Goal: Transaction & Acquisition: Purchase product/service

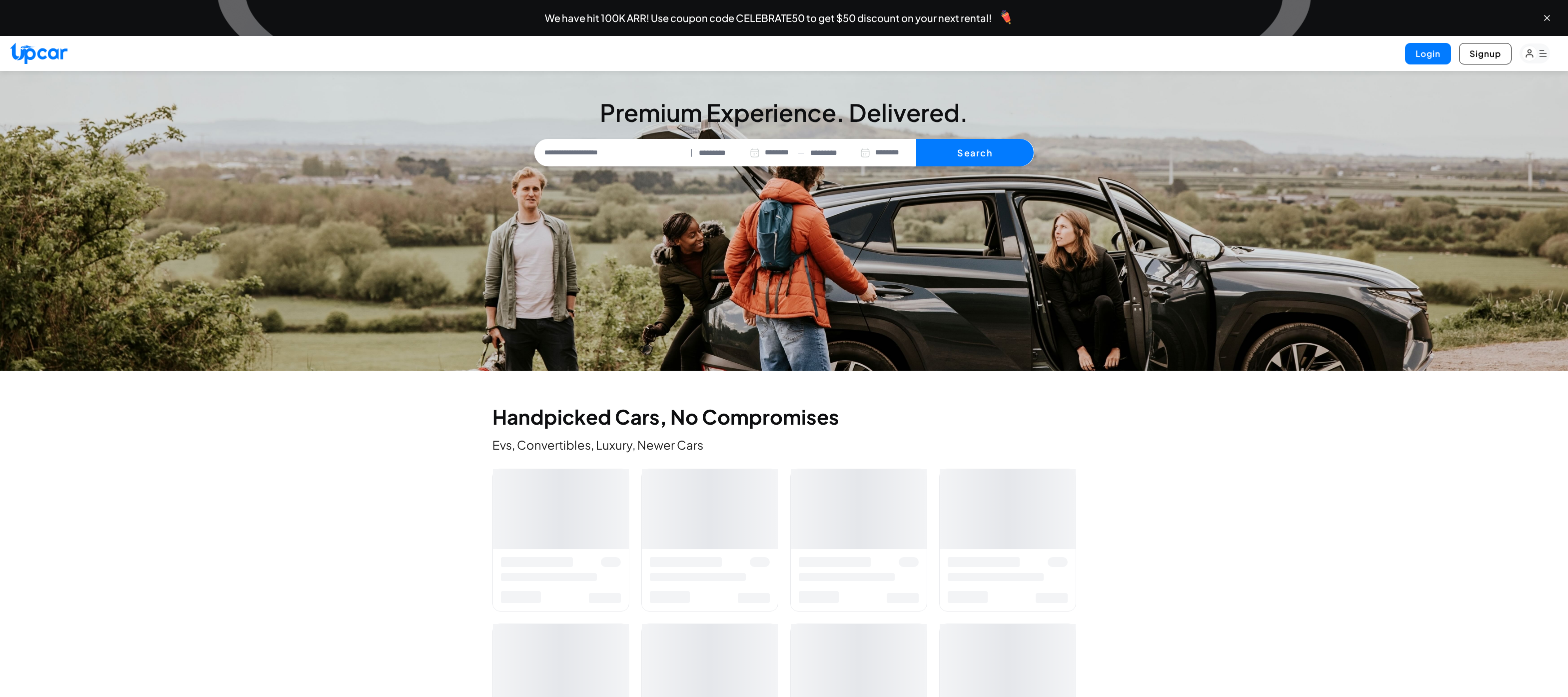
select select "********"
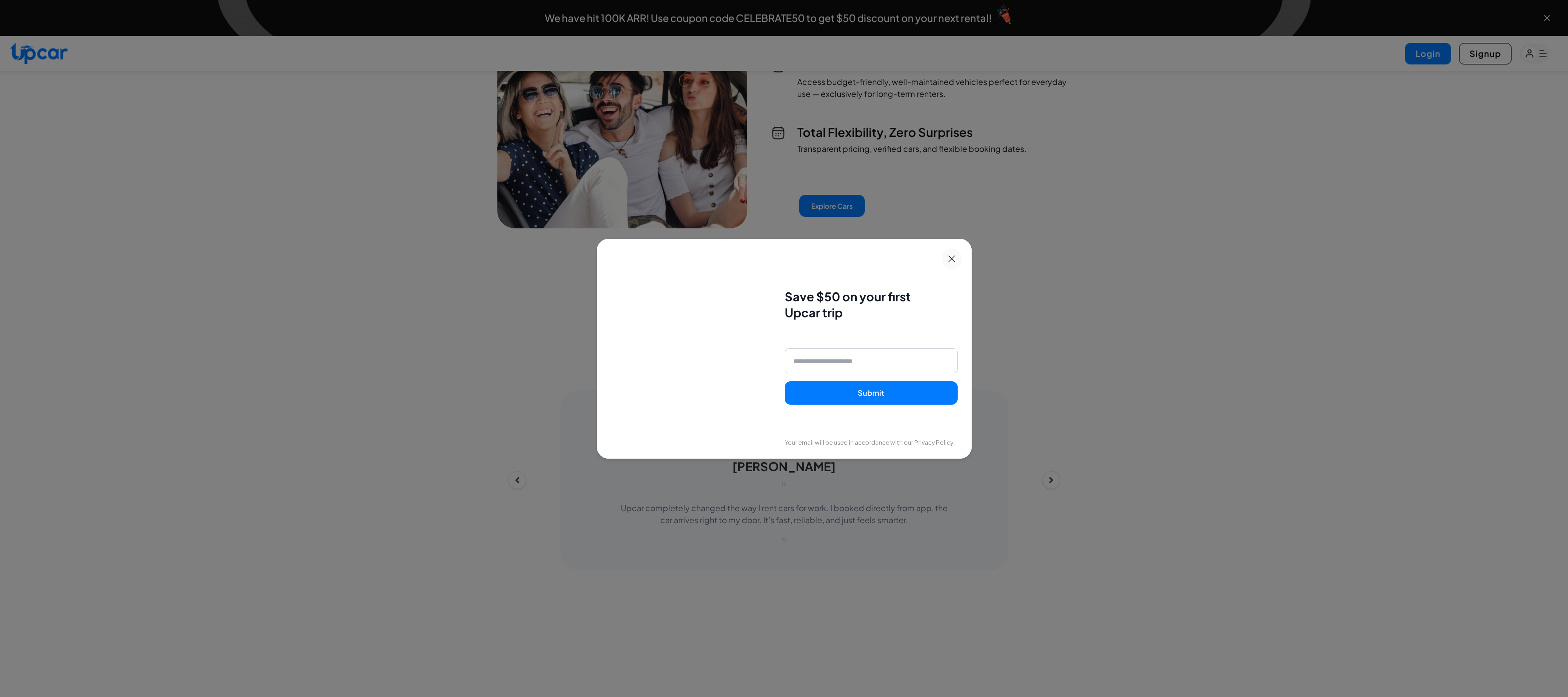
scroll to position [2508, 0]
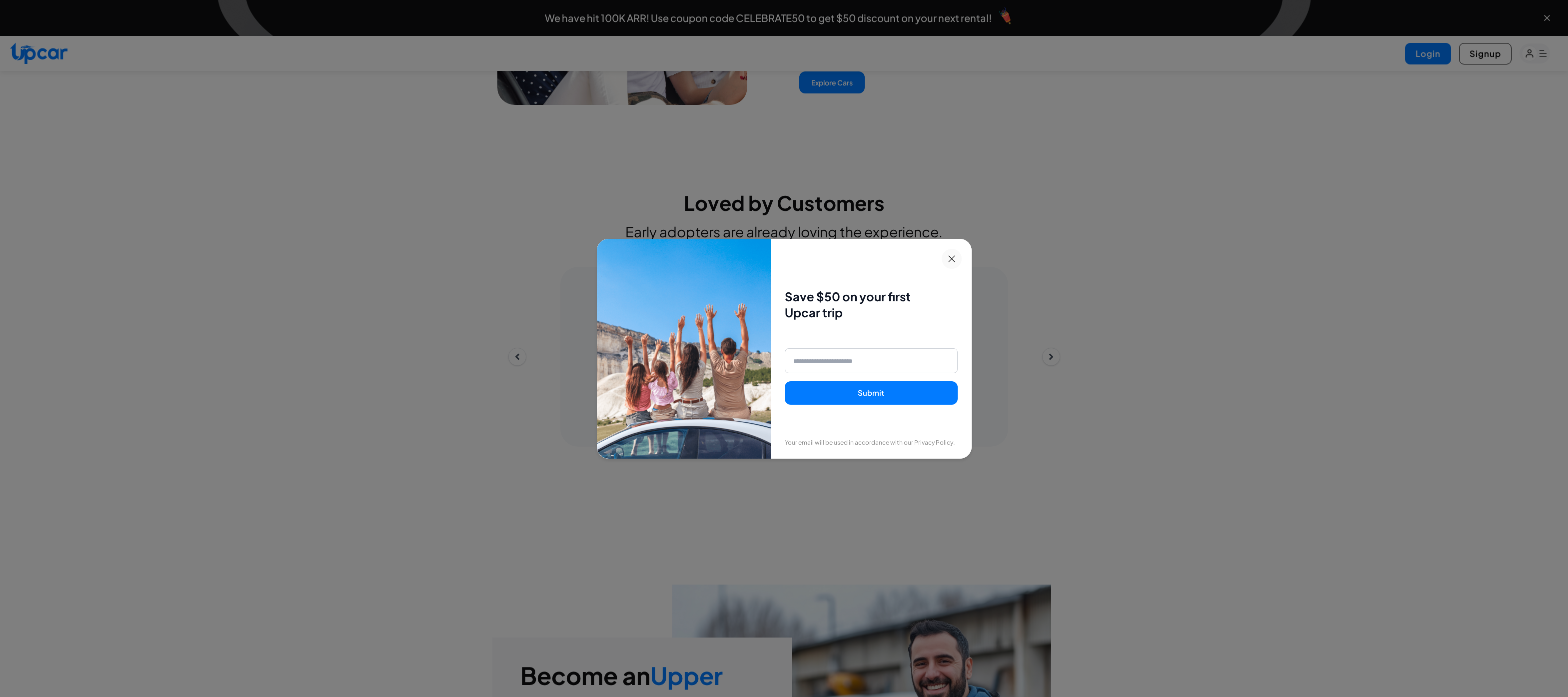
click at [952, 261] on icon at bounding box center [951, 259] width 7 height 7
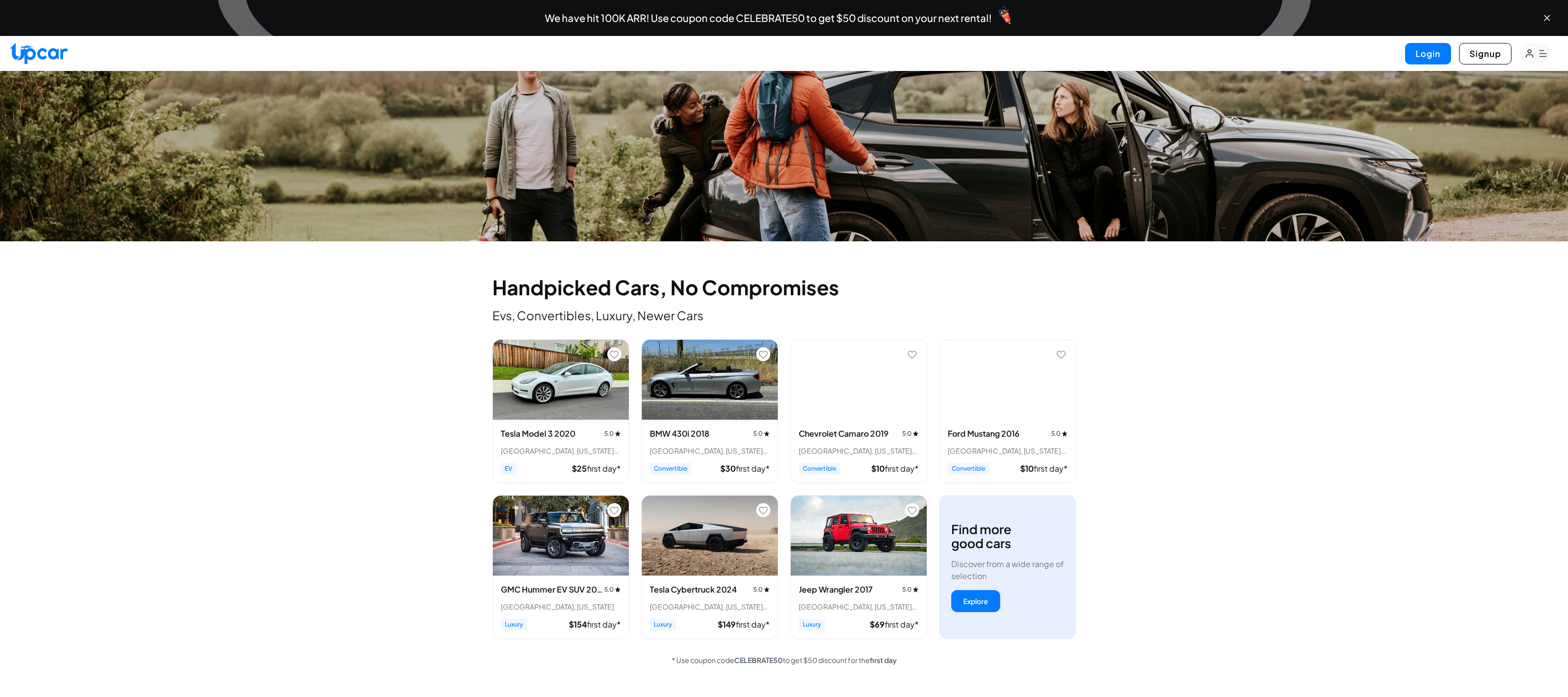
scroll to position [0, 0]
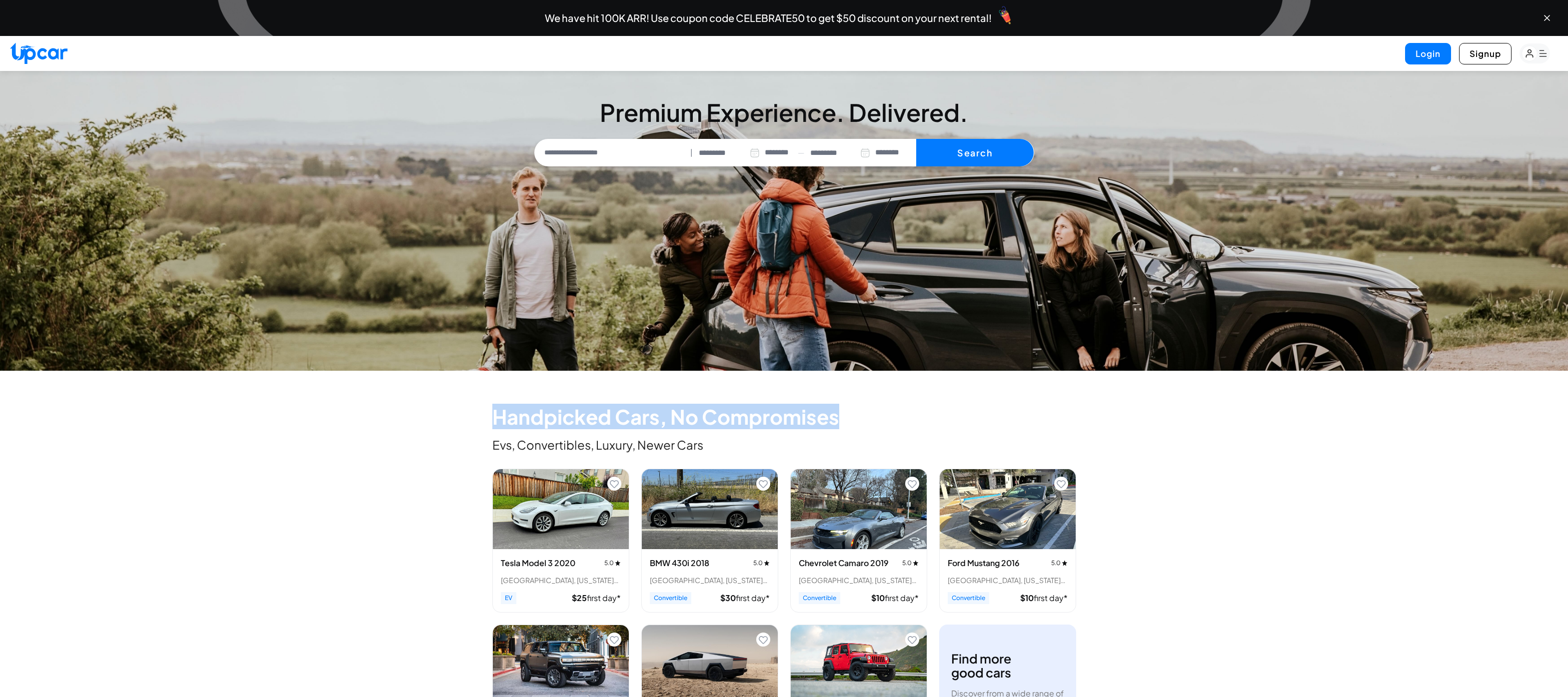
drag, startPoint x: 492, startPoint y: 405, endPoint x: 756, endPoint y: 430, distance: 265.2
click at [756, 430] on div "Handpicked Cars, No Compromises Evs, Convertibles, Luxury, Newer Cars" at bounding box center [784, 430] width 584 height 46
drag, startPoint x: 717, startPoint y: 450, endPoint x: 479, endPoint y: 399, distance: 243.4
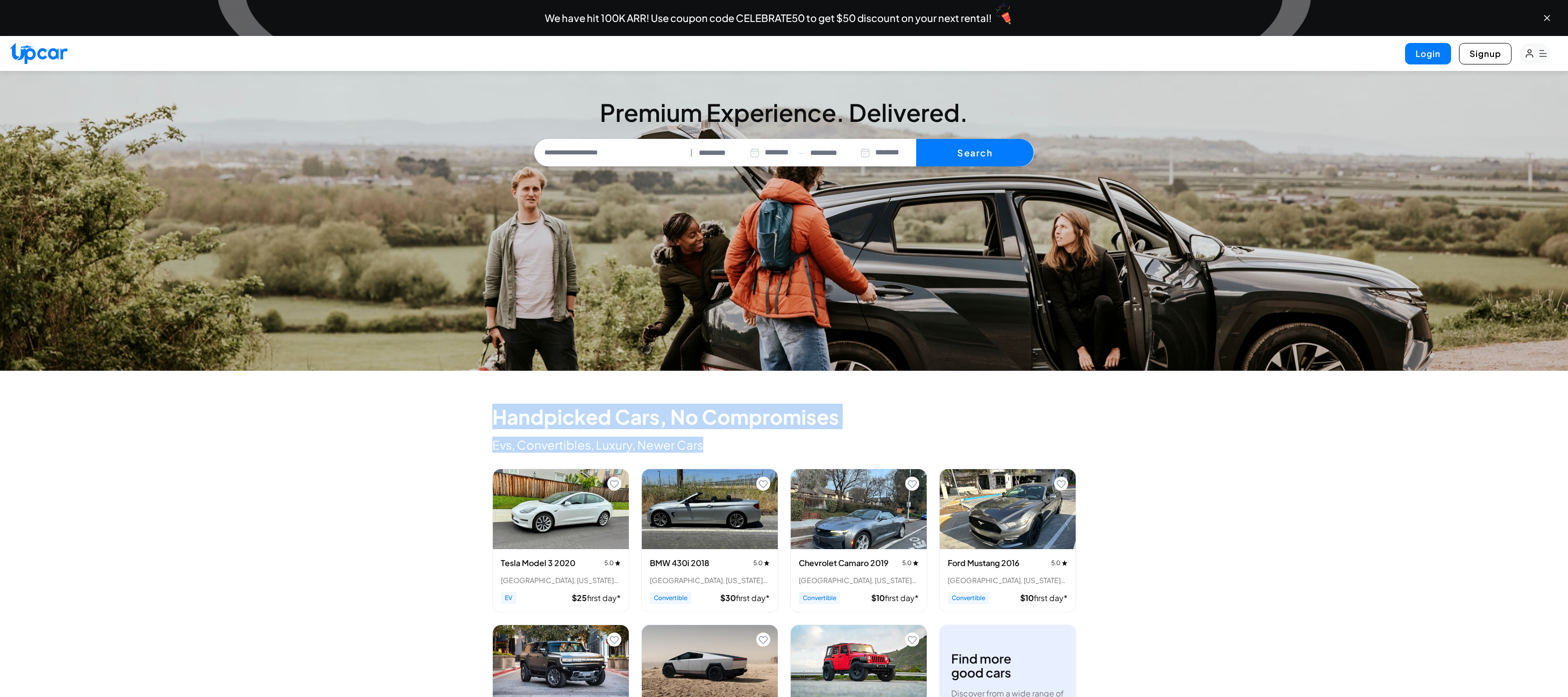
drag, startPoint x: 454, startPoint y: 399, endPoint x: 738, endPoint y: 451, distance: 288.7
click at [738, 451] on p "Evs, Convertibles, Luxury, Newer Cars" at bounding box center [784, 445] width 584 height 16
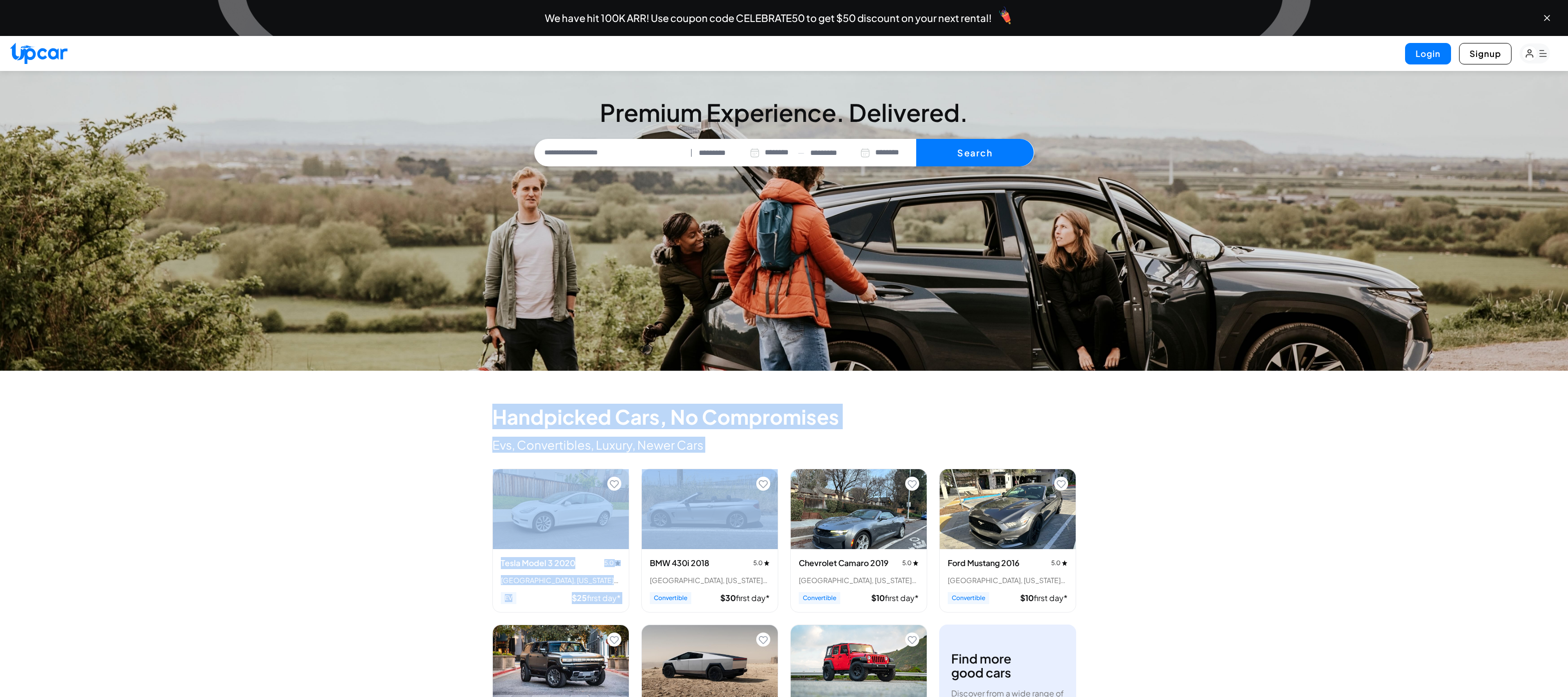
drag, startPoint x: 762, startPoint y: 454, endPoint x: 426, endPoint y: 392, distance: 341.7
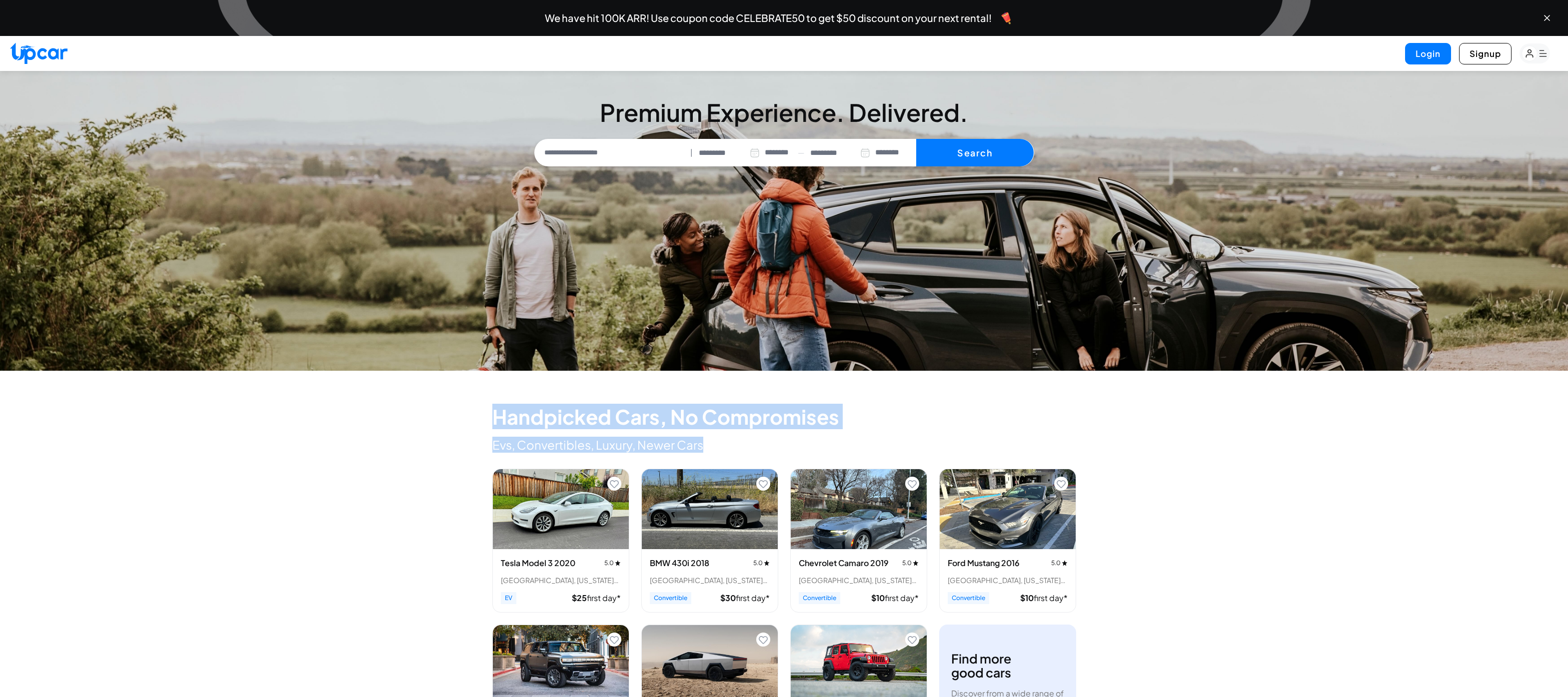
drag, startPoint x: 438, startPoint y: 389, endPoint x: 768, endPoint y: 450, distance: 335.6
click at [768, 450] on p "Evs, Convertibles, Luxury, Newer Cars" at bounding box center [784, 445] width 584 height 16
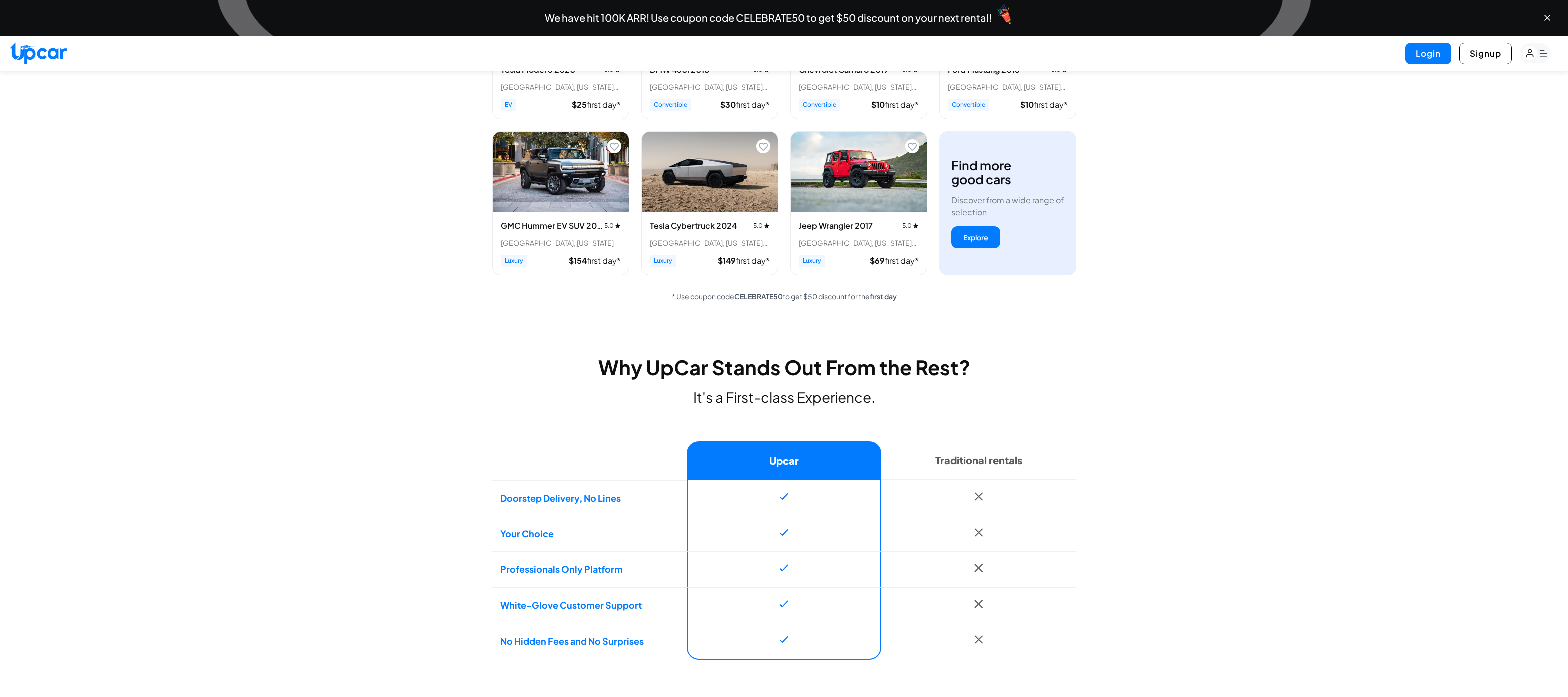
scroll to position [491, 0]
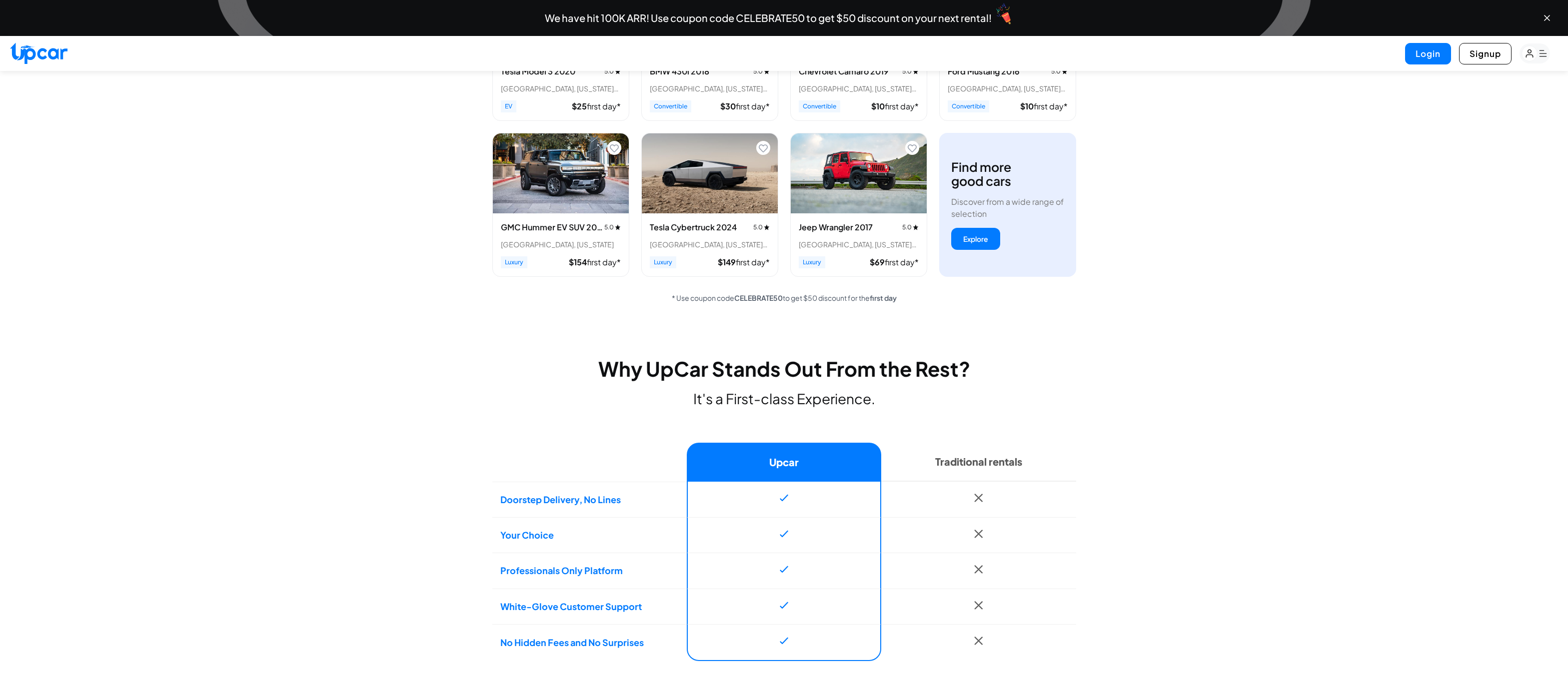
click at [693, 226] on h3 "Tesla Cybertruck 2024" at bounding box center [693, 227] width 87 height 12
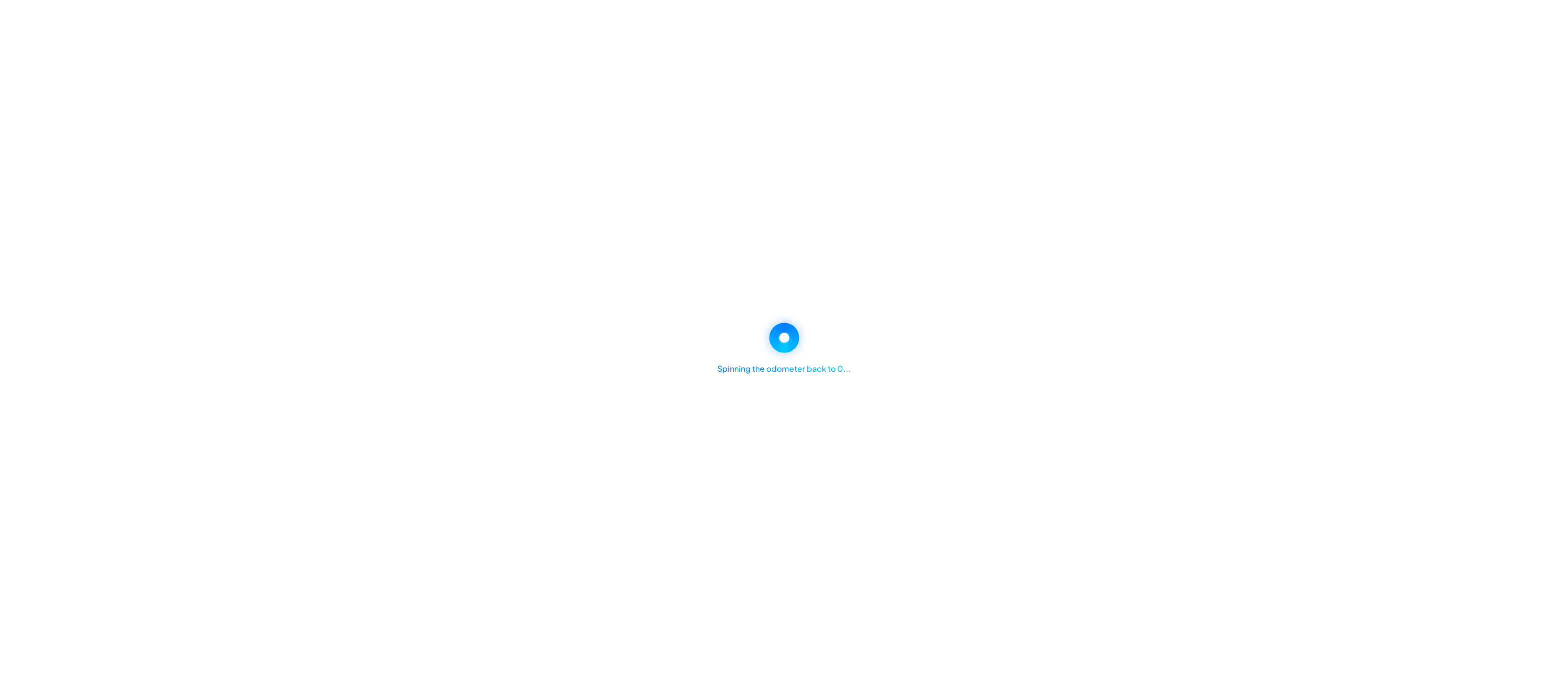
select select "********"
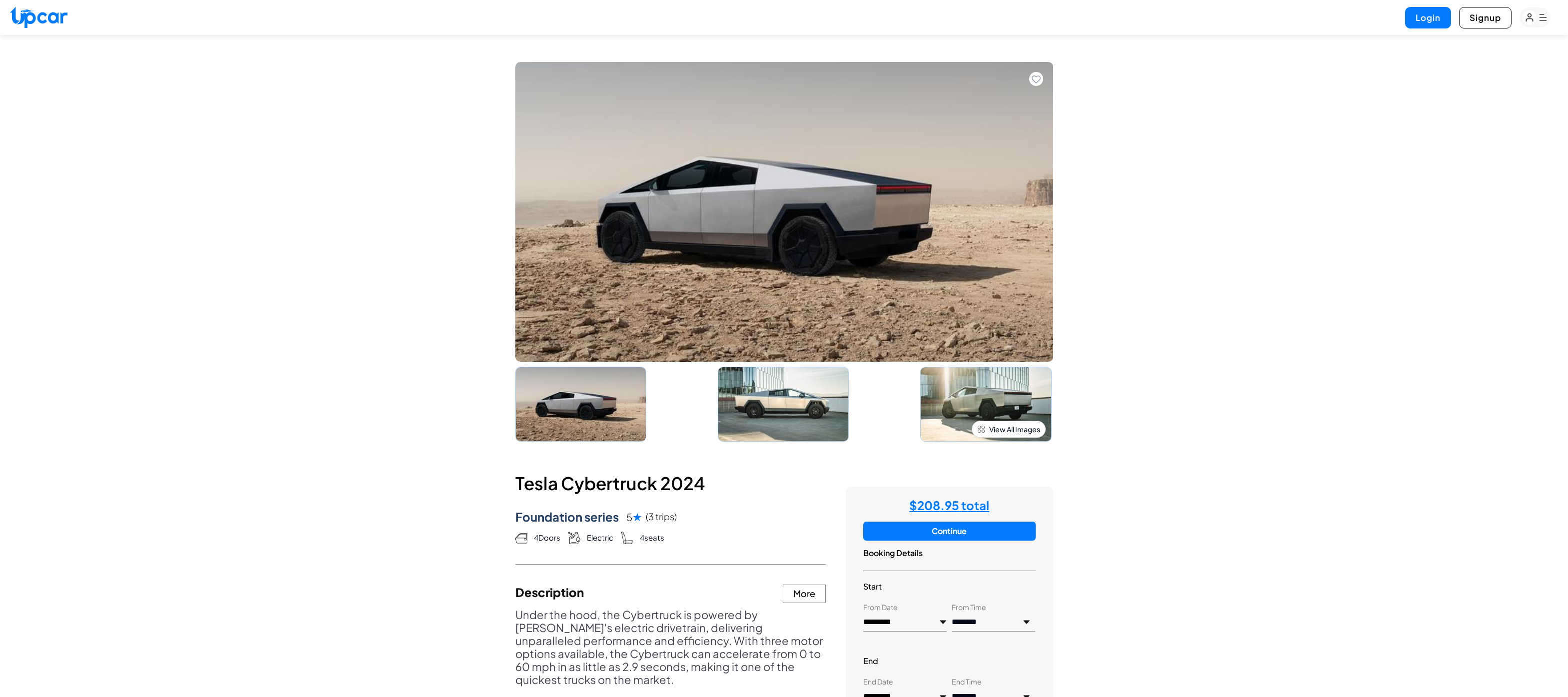
click at [56, 14] on img at bounding box center [39, 17] width 58 height 22
select select "********"
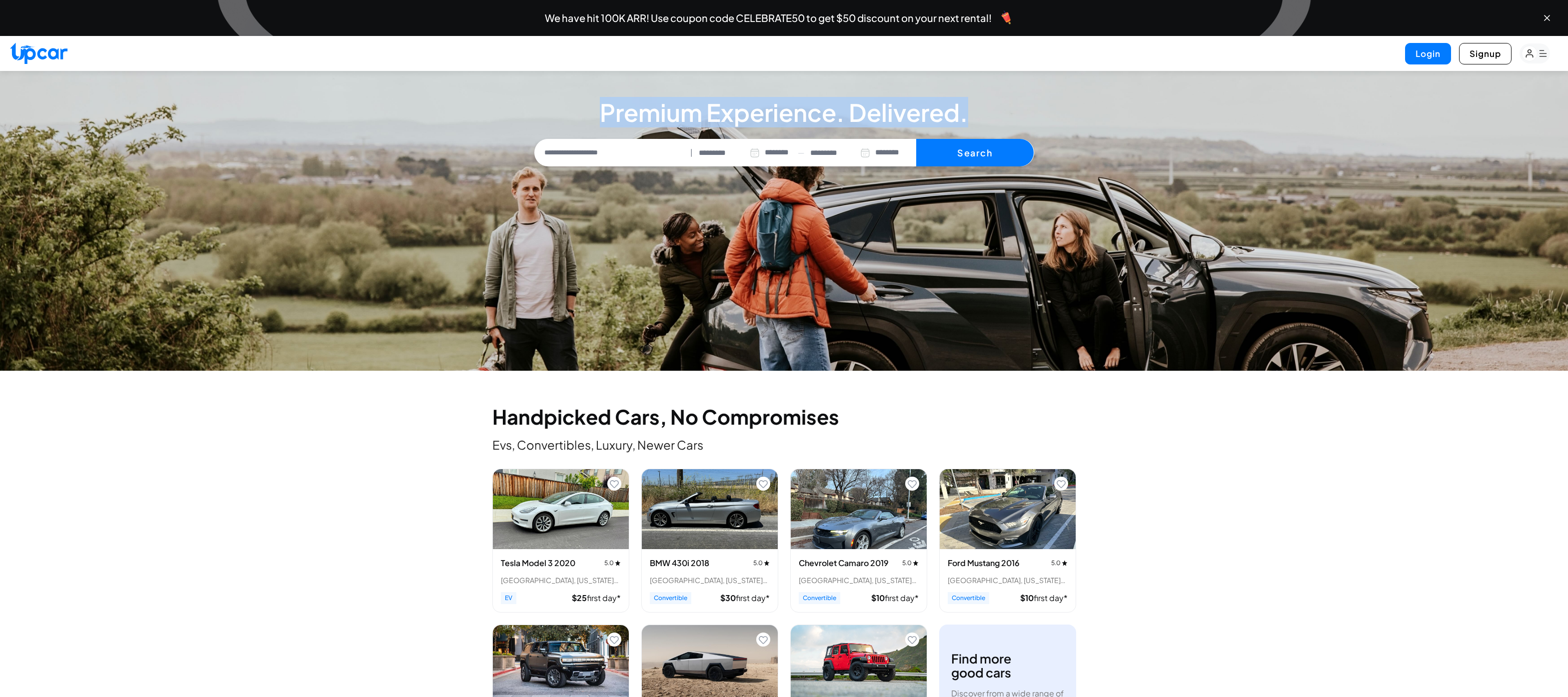
drag, startPoint x: 599, startPoint y: 112, endPoint x: 999, endPoint y: 109, distance: 400.0
click at [995, 110] on h3 "Premium Experience. Delivered." at bounding box center [784, 112] width 499 height 29
click at [999, 109] on h3 "Premium Experience. Delivered." at bounding box center [784, 112] width 499 height 29
drag, startPoint x: 1024, startPoint y: 114, endPoint x: 616, endPoint y: 96, distance: 408.4
click at [616, 96] on section "**********" at bounding box center [784, 220] width 1568 height 300
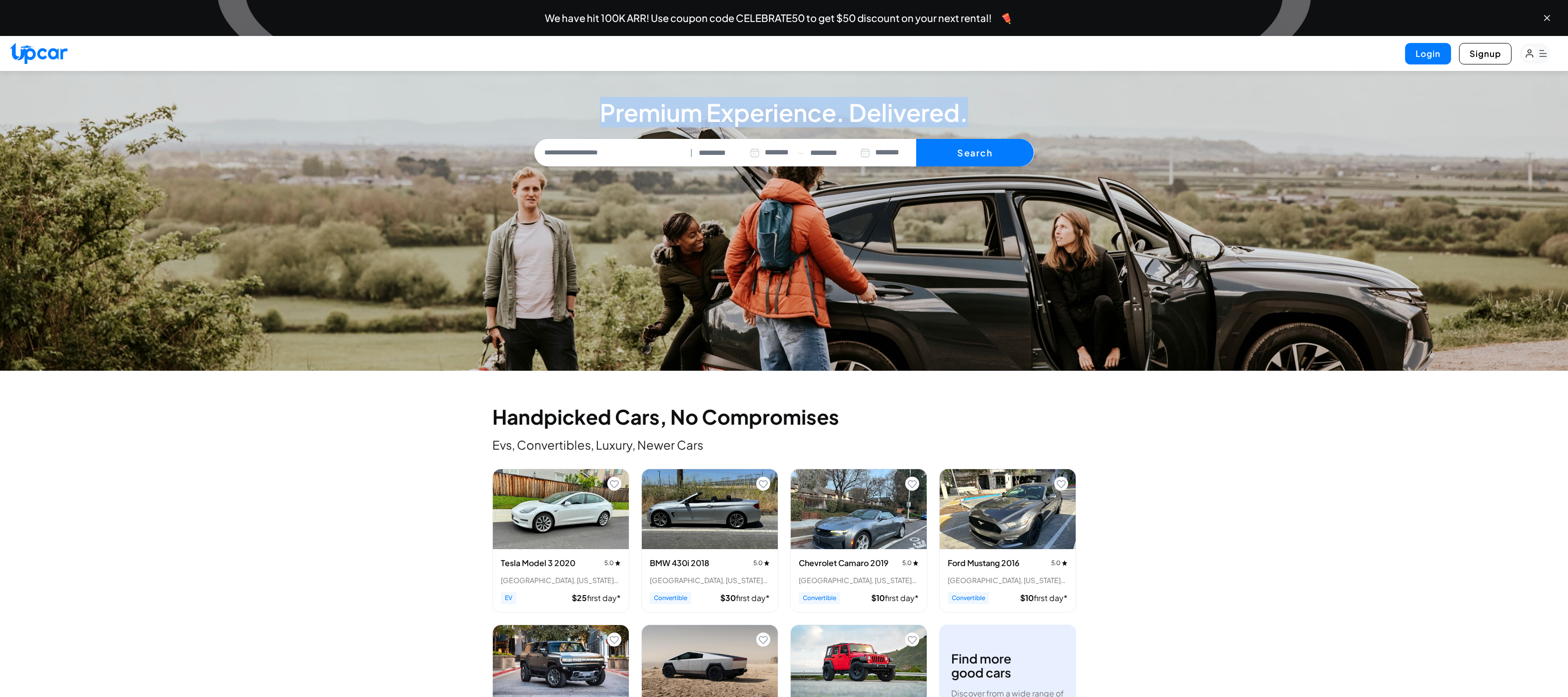
click at [616, 96] on section "**********" at bounding box center [784, 220] width 1568 height 300
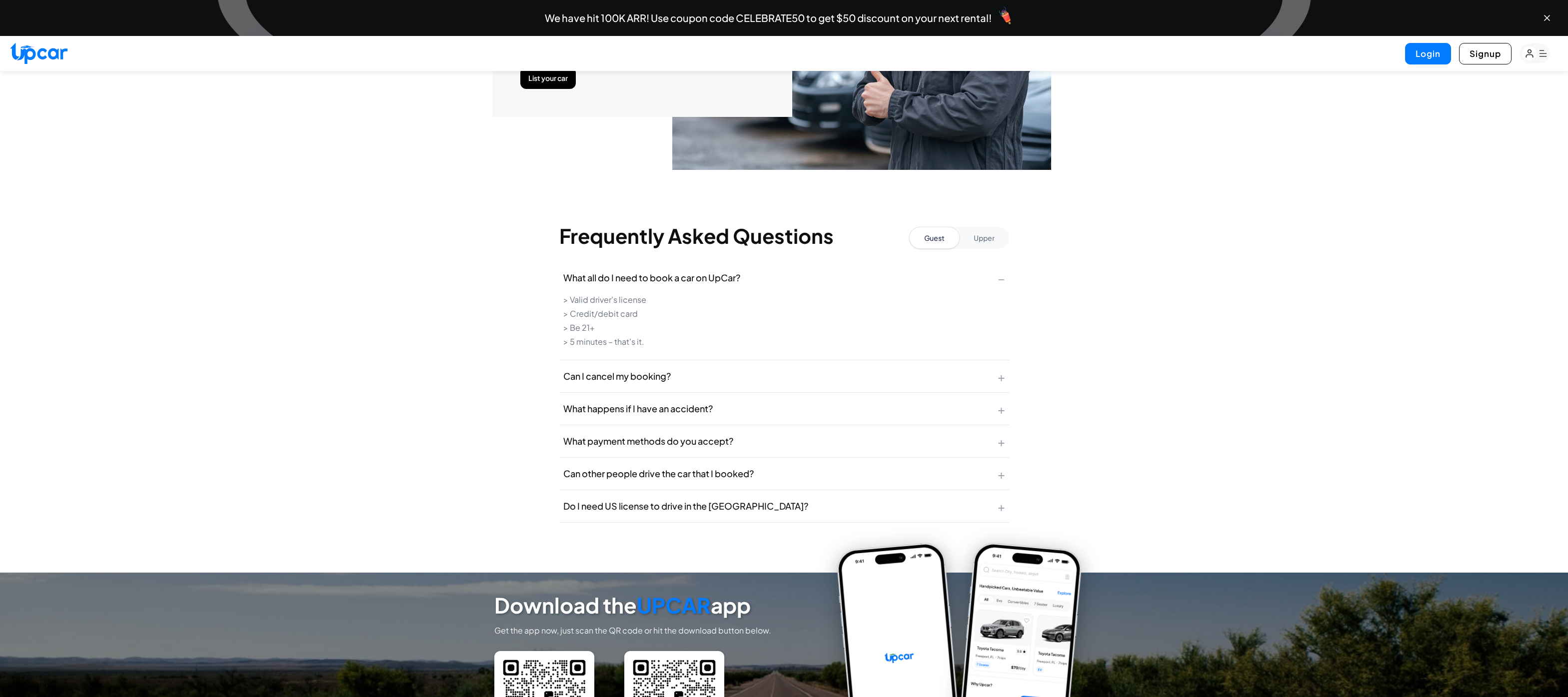
scroll to position [3169, 0]
click at [649, 382] on span "Can I cancel my booking?" at bounding box center [617, 375] width 108 height 14
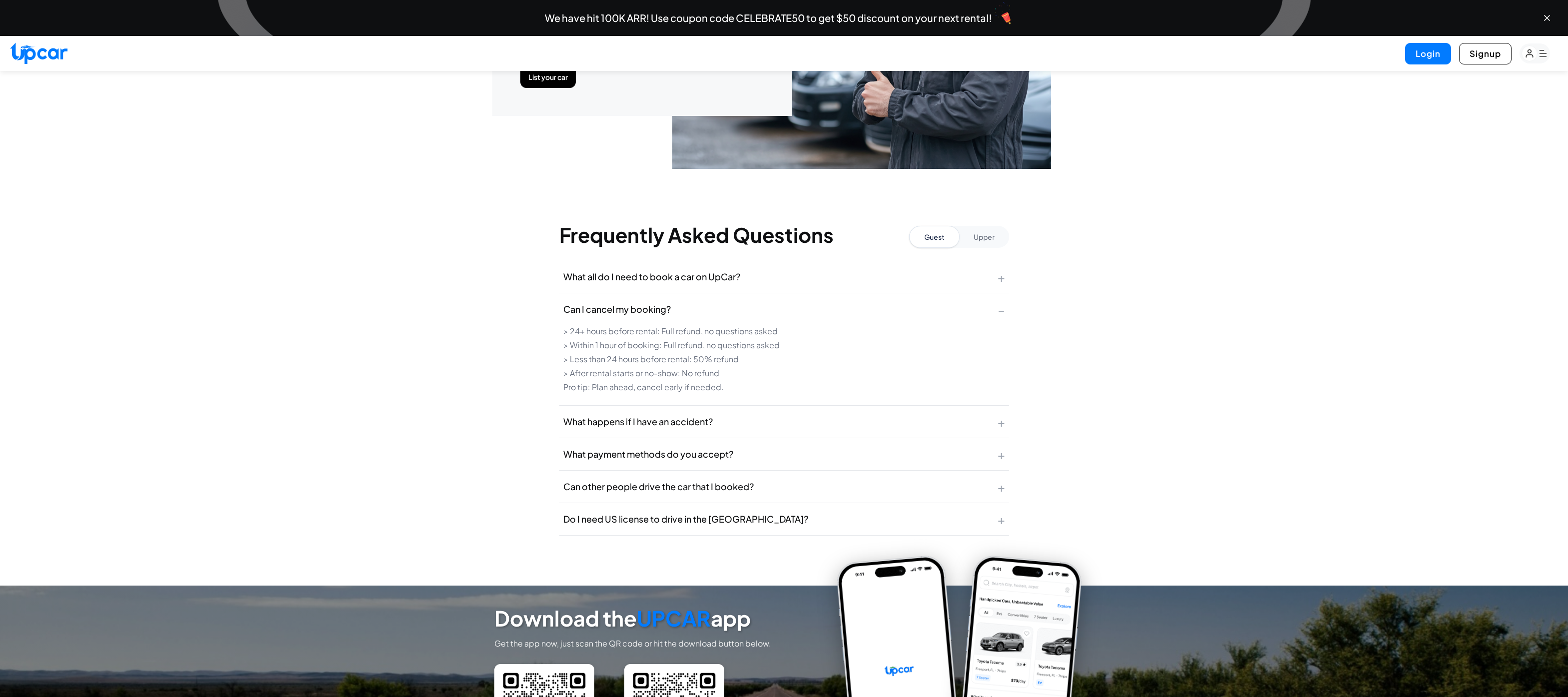
click at [641, 316] on span "Can I cancel my booking?" at bounding box center [617, 309] width 108 height 14
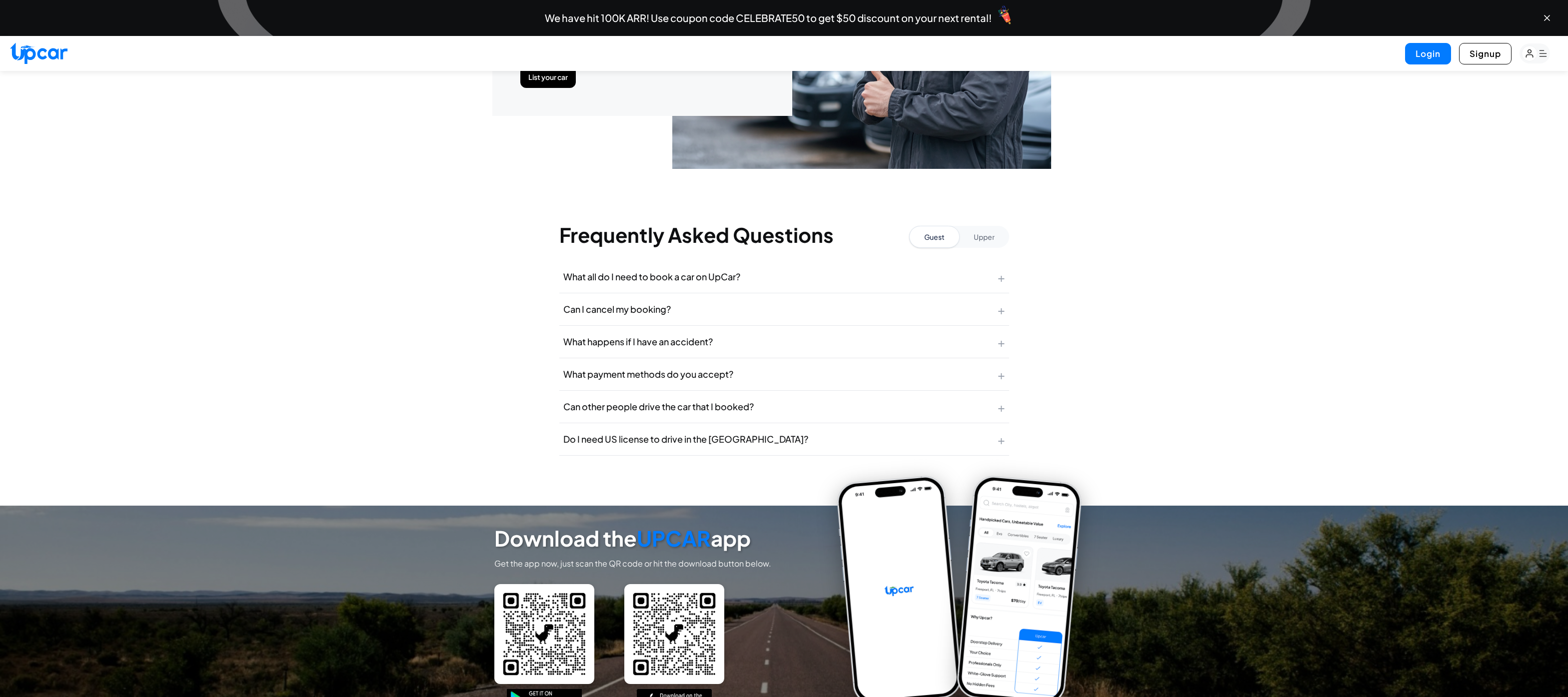
click at [662, 348] on span "What happens if I have an accident?" at bounding box center [637, 341] width 149 height 14
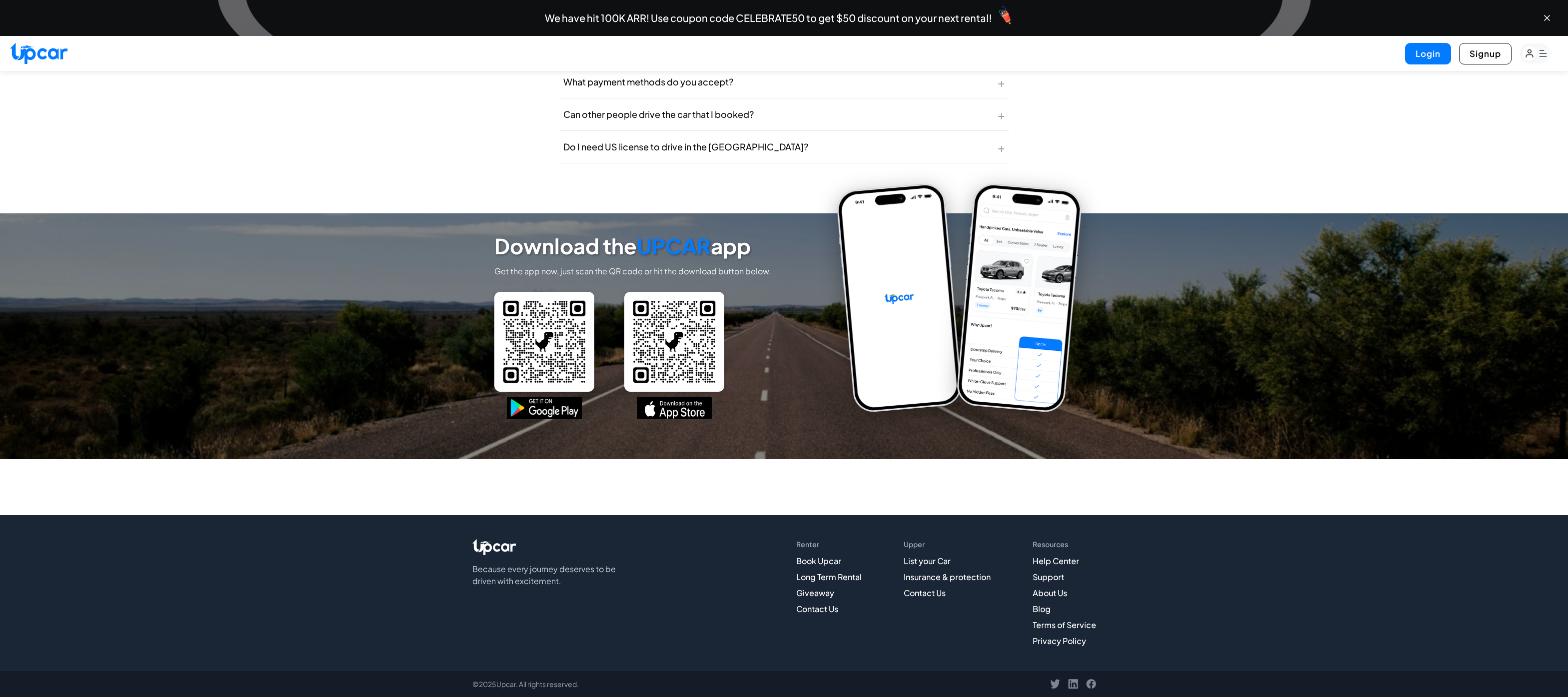
scroll to position [3569, 0]
click at [1049, 591] on link "About Us" at bounding box center [1049, 593] width 35 height 10
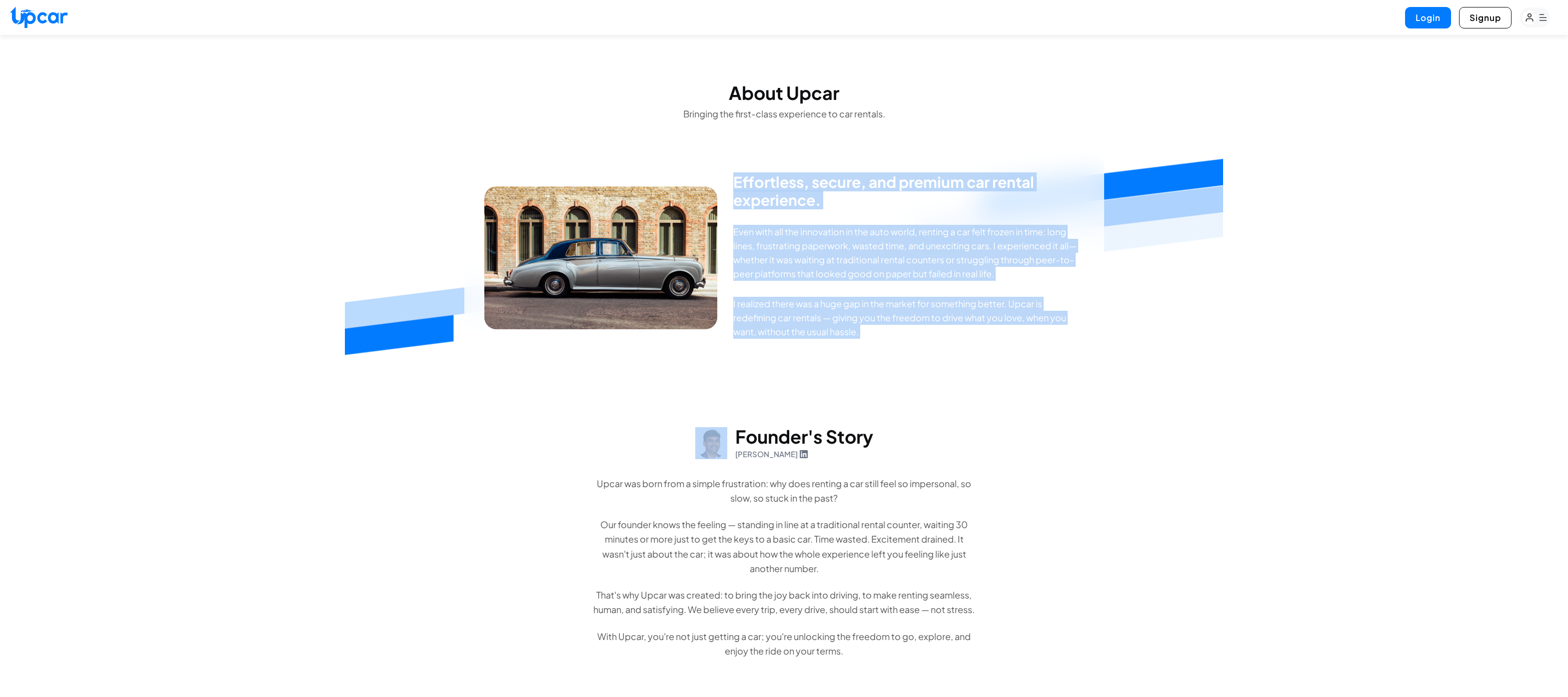
drag, startPoint x: 759, startPoint y: 149, endPoint x: 896, endPoint y: 427, distance: 309.9
click at [896, 427] on div "About Upcar Bringing the first-class experience to car rentals. Effortless, sec…" at bounding box center [784, 521] width 1568 height 972
click at [896, 427] on div "Founder's Story Ravi Ramadasu Upcar was born from a simple frustration: why doe…" at bounding box center [784, 543] width 384 height 231
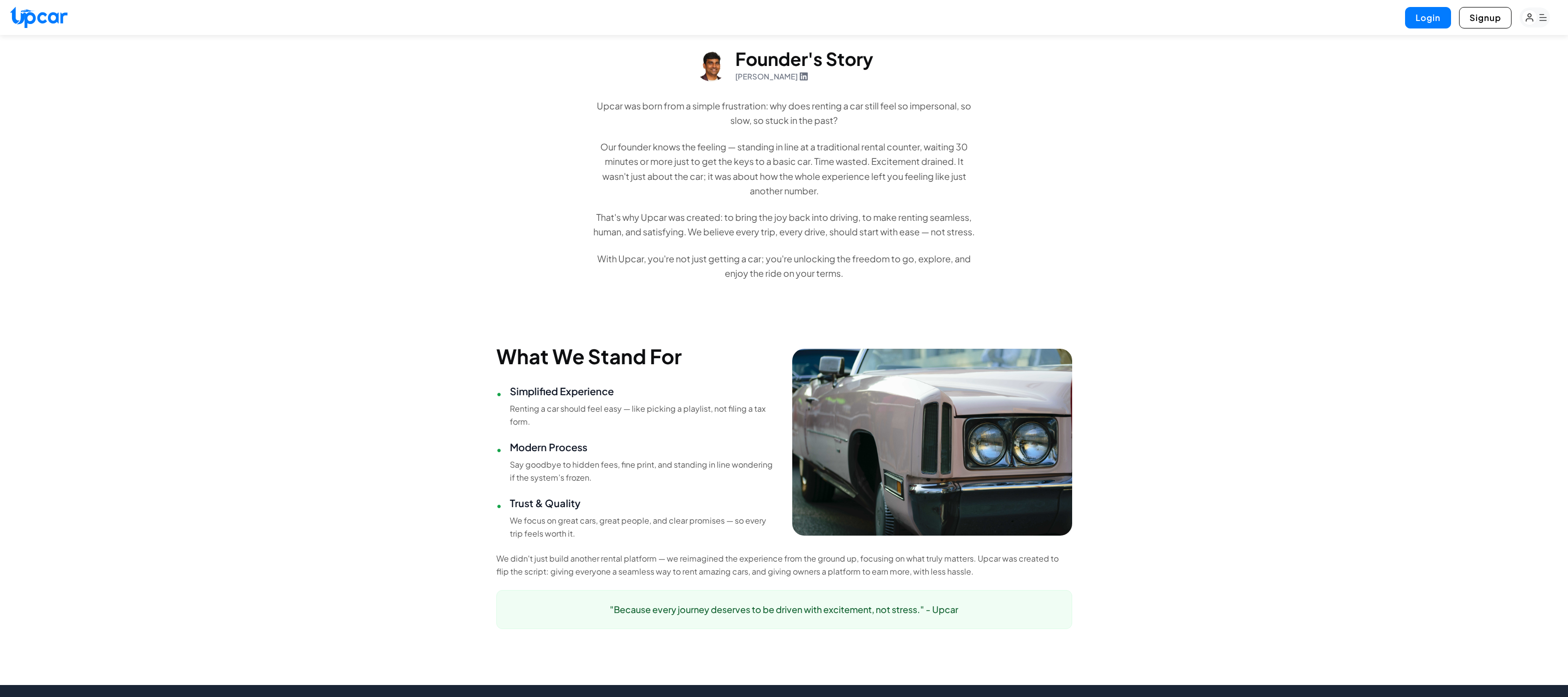
scroll to position [562, 0]
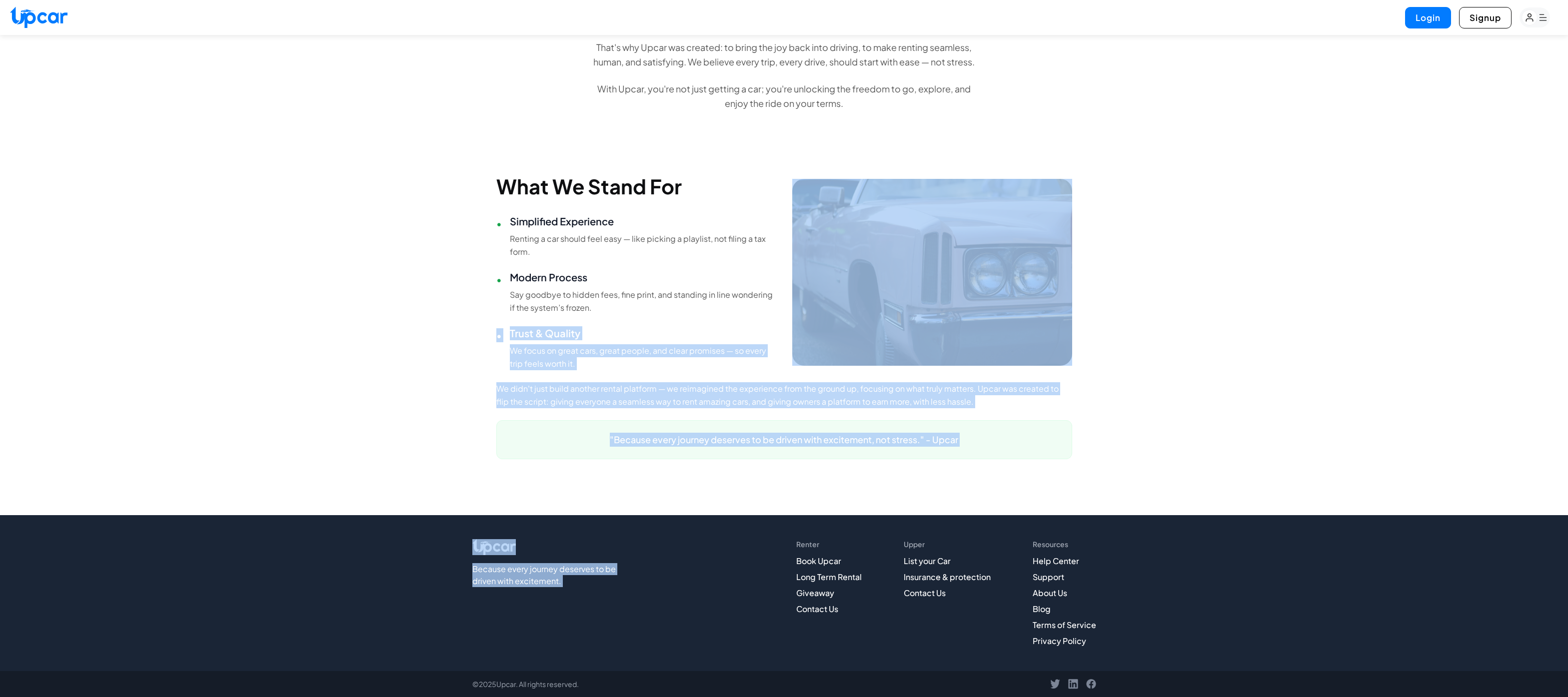
drag, startPoint x: 809, startPoint y: 487, endPoint x: 609, endPoint y: 312, distance: 265.8
click at [609, 314] on body "Login Signup Close Login Sign up About Upcar Bringing the first-class experienc…" at bounding box center [784, 92] width 1568 height 1210
click at [609, 312] on p "Say goodbye to hidden fees, fine print, and standing in line wondering if the s…" at bounding box center [643, 301] width 267 height 26
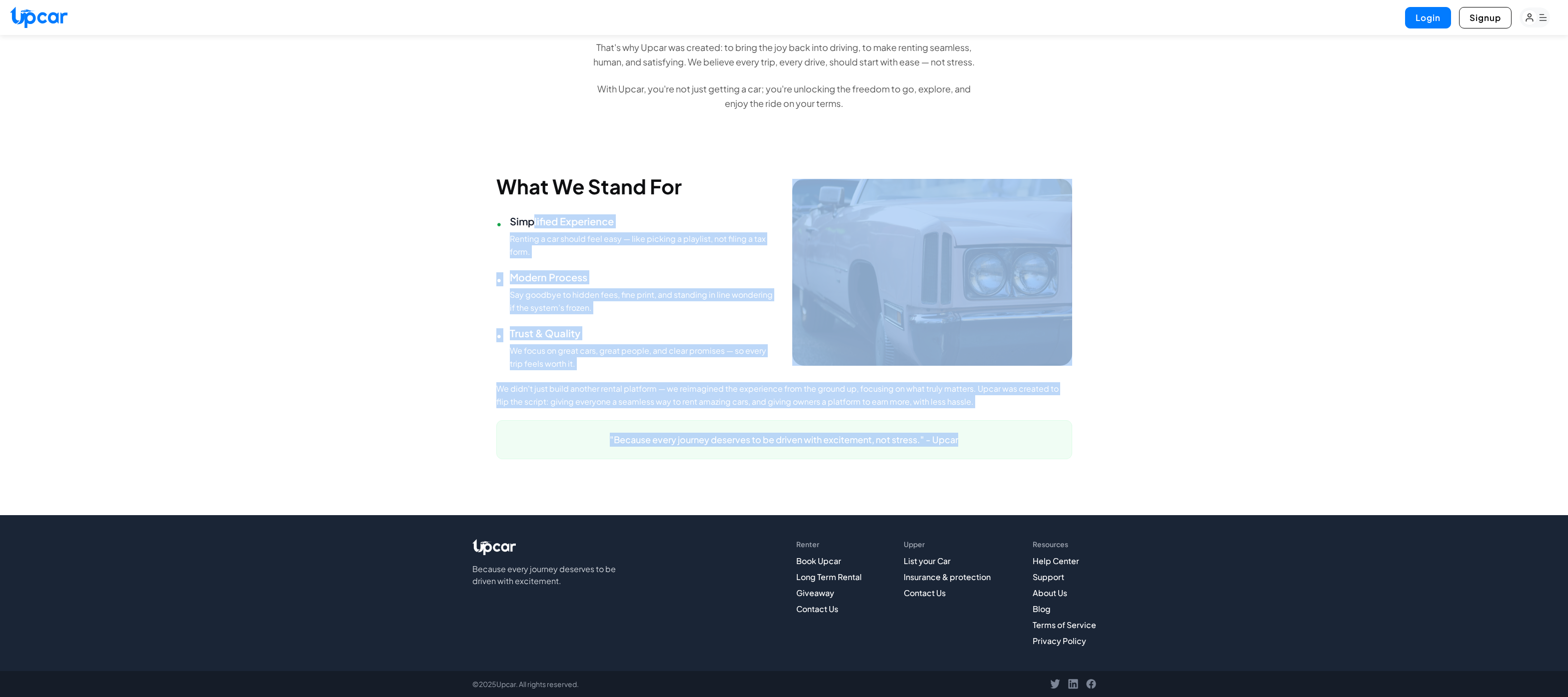
drag, startPoint x: 703, startPoint y: 410, endPoint x: 532, endPoint y: 211, distance: 262.4
click at [533, 213] on section "What We Stand For • Simplified Experience Renting a car should feel easy — like…" at bounding box center [784, 316] width 576 height 285
click at [532, 211] on div "What We Stand For • Simplified Experience Renting a car should feel easy — like…" at bounding box center [636, 272] width 280 height 196
drag, startPoint x: 527, startPoint y: 177, endPoint x: 719, endPoint y: 440, distance: 325.6
click at [712, 426] on section "What We Stand For • Simplified Experience Renting a car should feel easy — like…" at bounding box center [784, 316] width 576 height 285
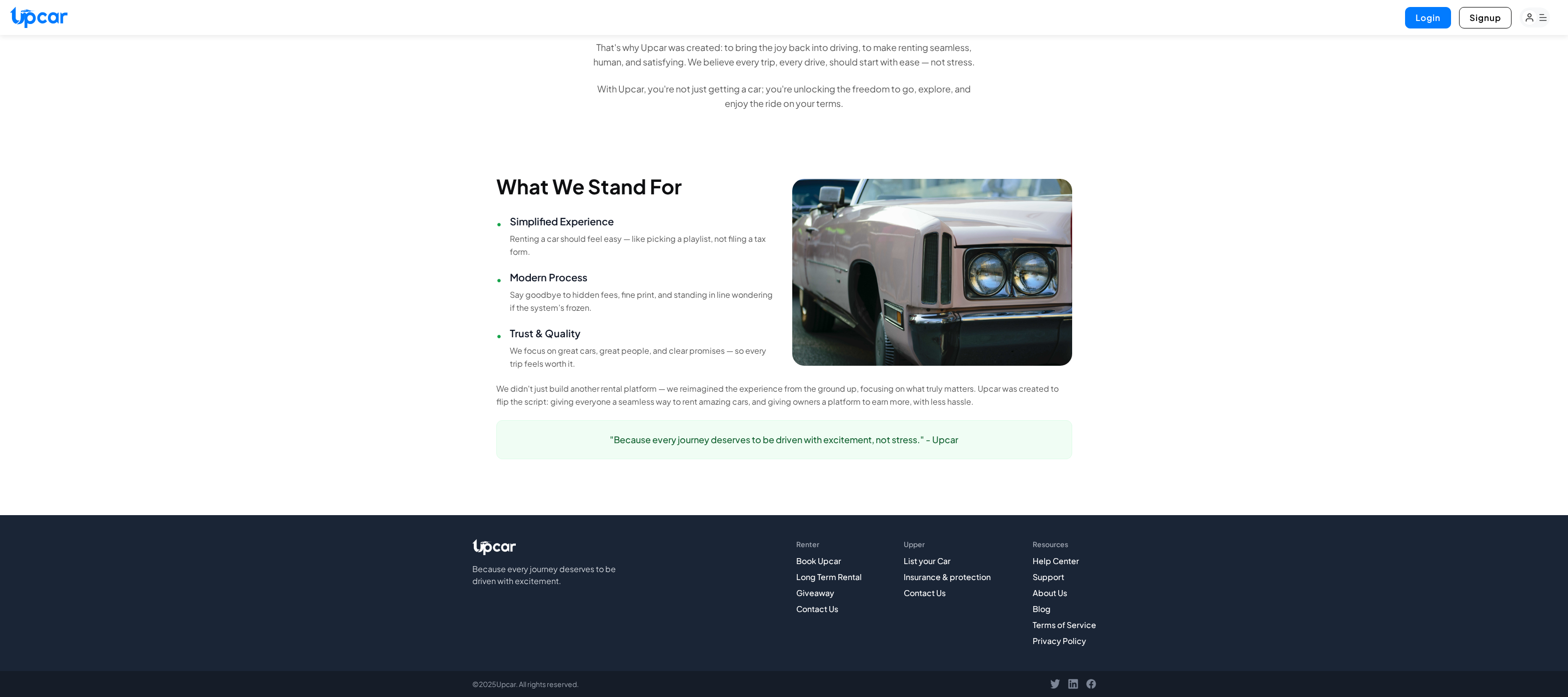
click at [719, 440] on p ""Because every journey deserves to be driven with excitement, not stress." - Up…" at bounding box center [784, 439] width 551 height 14
click at [1054, 593] on link "About Us" at bounding box center [1049, 593] width 35 height 10
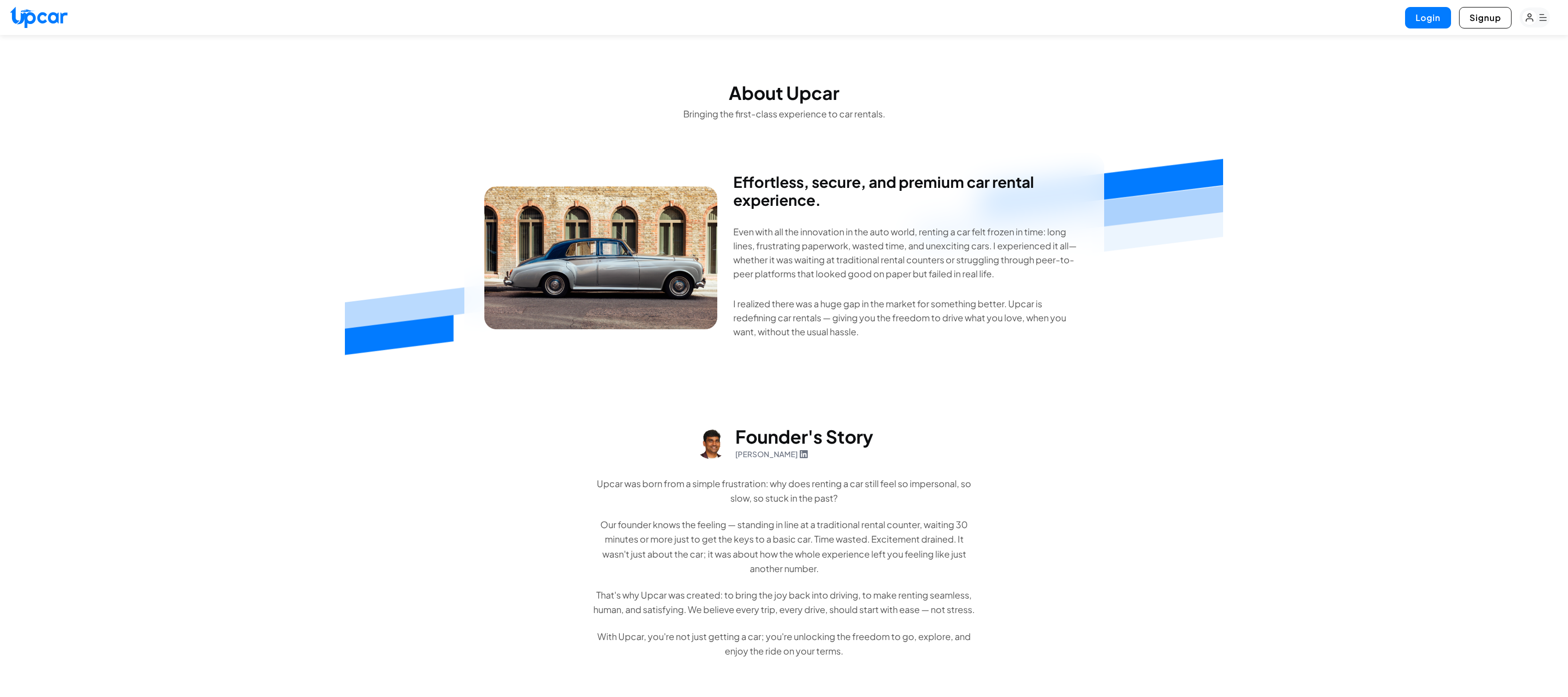
click at [35, 26] on img at bounding box center [39, 17] width 58 height 22
select select "********"
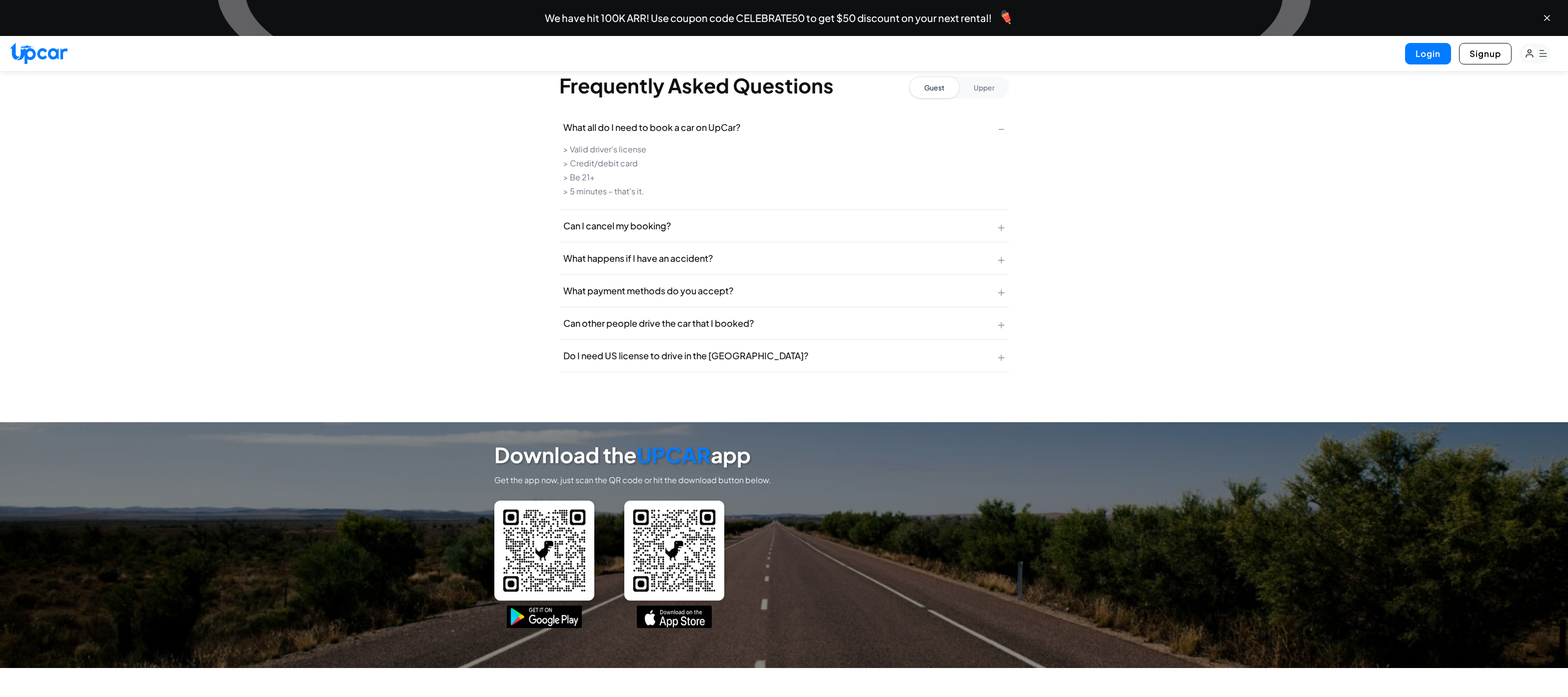
scroll to position [3583, 0]
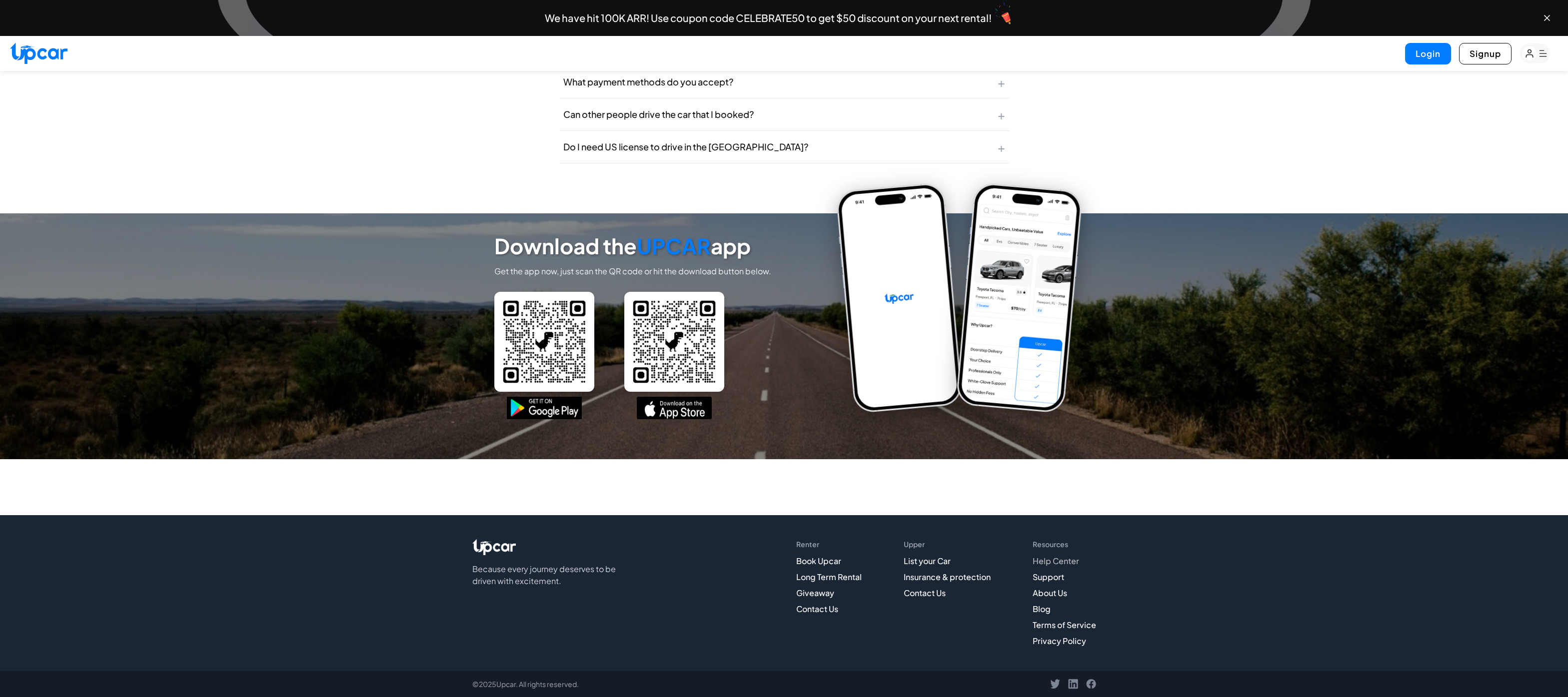
click at [1062, 561] on link "Help Center" at bounding box center [1056, 560] width 47 height 10
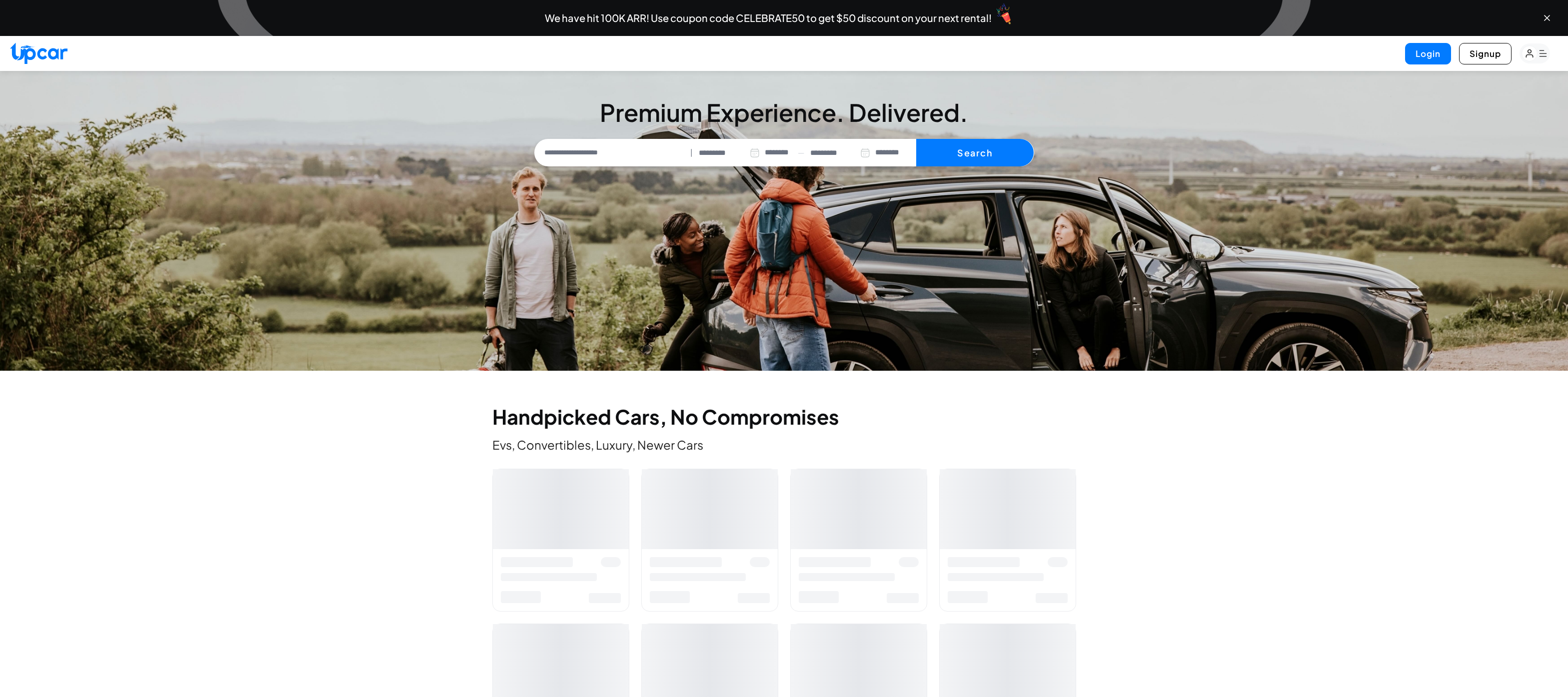
select select "********"
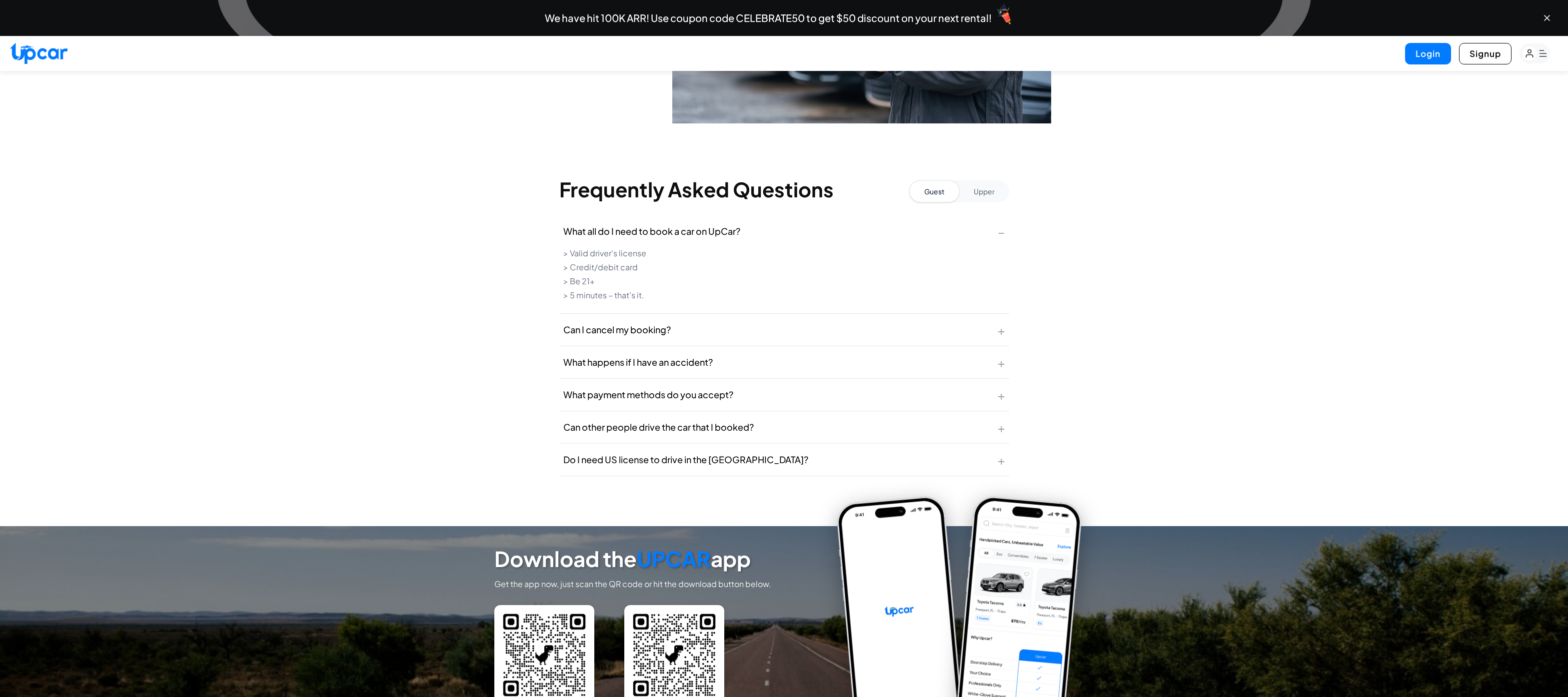
scroll to position [3577, 0]
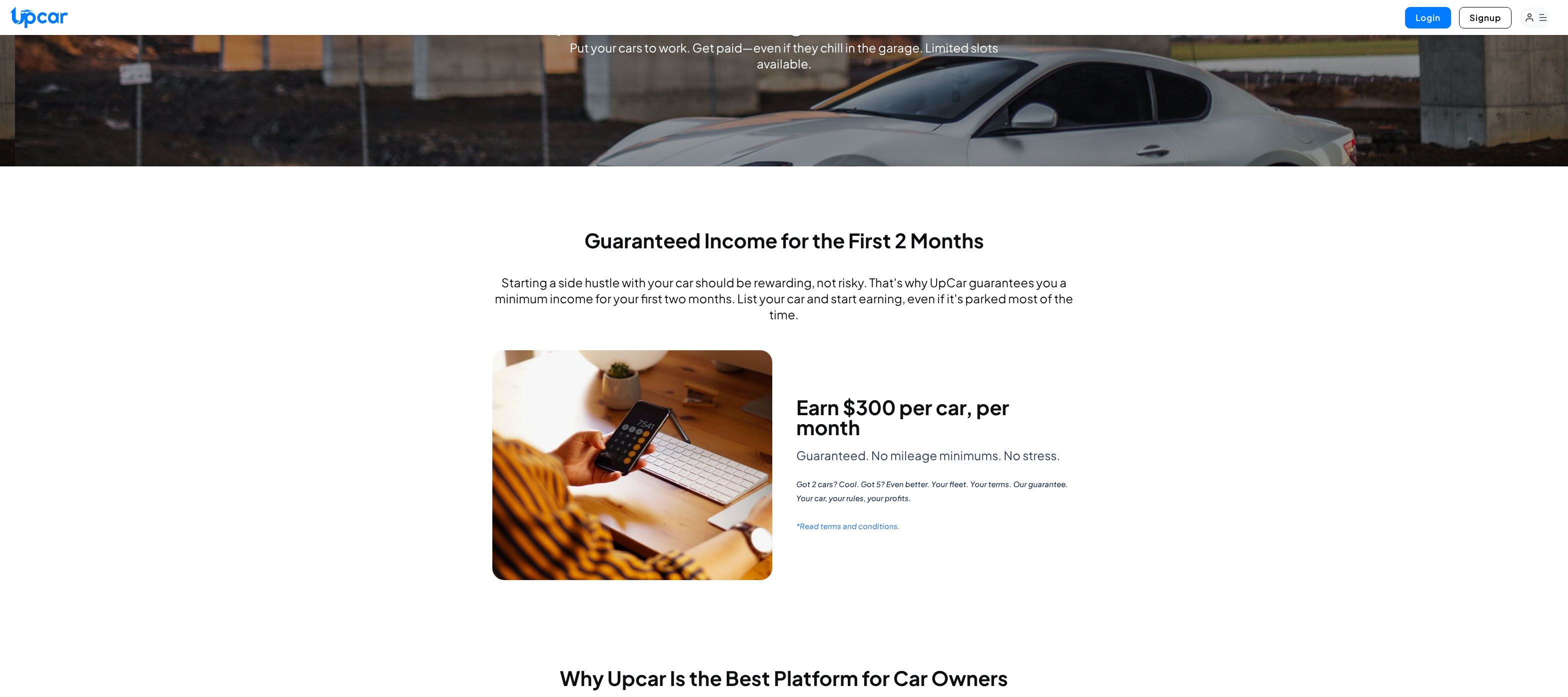
scroll to position [125, 0]
